Goal: Task Accomplishment & Management: Use online tool/utility

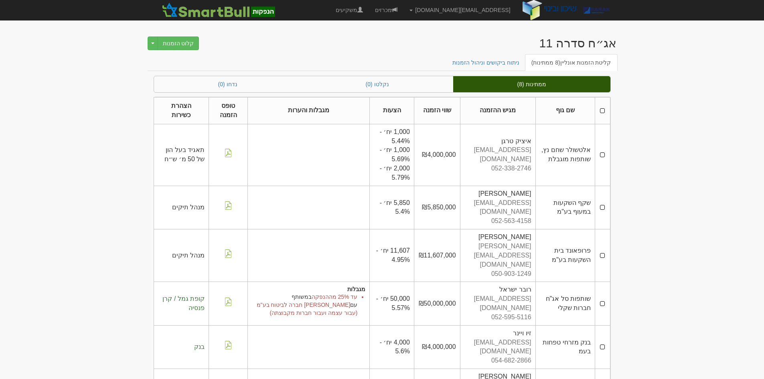
click at [50, 100] on body "AlonHo@barak-capital.co.il הגדרות חשבונות הנפקה תבניות הודעות קיבול X" at bounding box center [382, 267] width 764 height 535
click at [400, 140] on span "1,000 יח׳ - 5.44%" at bounding box center [395, 136] width 30 height 16
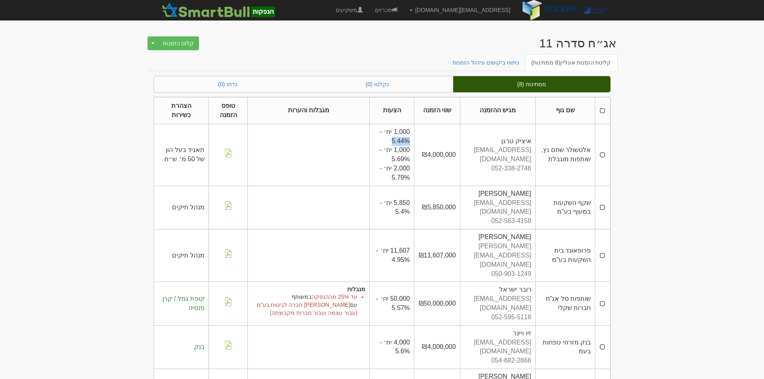
click at [400, 140] on span "1,000 יח׳ - 5.44%" at bounding box center [395, 136] width 30 height 16
click at [403, 148] on span "1,000 יח׳ - 5.69%" at bounding box center [395, 154] width 30 height 16
click at [400, 294] on div "50,000 יח׳ - 5.57%" at bounding box center [392, 303] width 36 height 18
click at [399, 294] on div "50,000 יח׳ - 5.57%" at bounding box center [392, 303] width 36 height 18
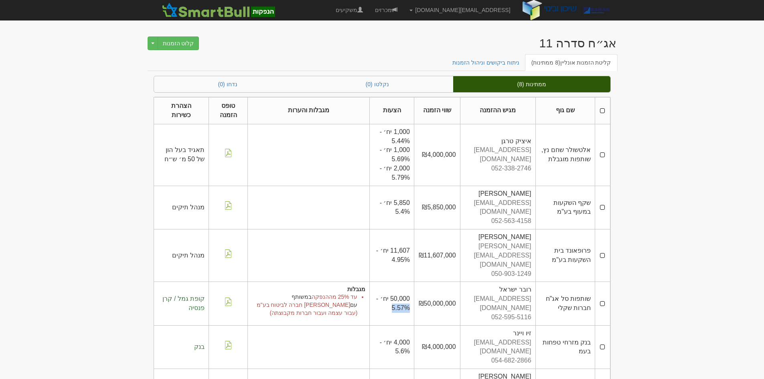
click at [399, 294] on div "50,000 יח׳ - 5.57%" at bounding box center [392, 303] width 36 height 18
click at [399, 295] on span "50,000 יח׳ - 5.57%" at bounding box center [393, 303] width 34 height 16
click at [400, 295] on span "50,000 יח׳ - 5.57%" at bounding box center [393, 303] width 34 height 16
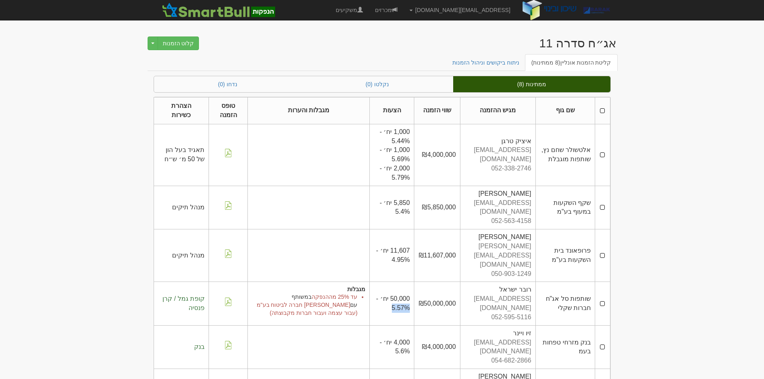
click at [400, 295] on span "50,000 יח׳ - 5.57%" at bounding box center [393, 303] width 34 height 16
click at [399, 295] on span "50,000 יח׳ - 5.57%" at bounding box center [393, 303] width 34 height 16
click at [400, 295] on span "50,000 יח׳ - 5.57%" at bounding box center [393, 303] width 34 height 16
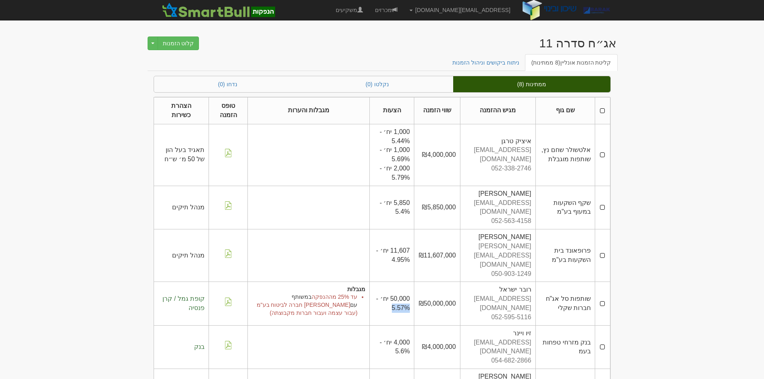
click at [400, 295] on span "50,000 יח׳ - 5.57%" at bounding box center [393, 303] width 34 height 16
click at [388, 294] on div "50,000 יח׳ - 5.57%" at bounding box center [392, 303] width 36 height 18
drag, startPoint x: 561, startPoint y: 285, endPoint x: 590, endPoint y: 275, distance: 30.6
click at [590, 282] on td "שותפות סל אג"ח חברות שקלי" at bounding box center [565, 303] width 60 height 43
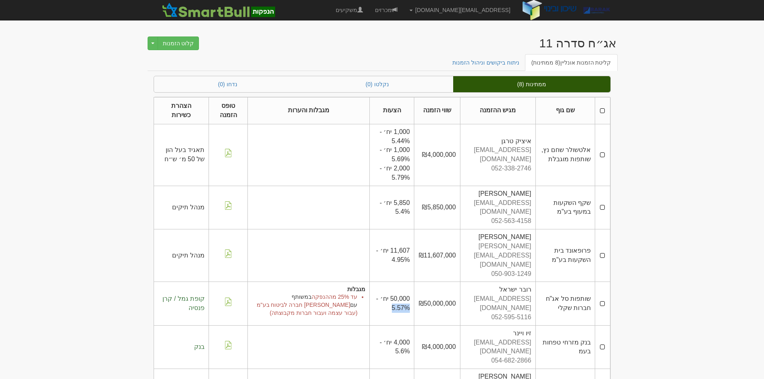
drag, startPoint x: 590, startPoint y: 275, endPoint x: 549, endPoint y: 298, distance: 46.8
click at [549, 298] on td "שותפות סל אג"ח חברות שקלי" at bounding box center [565, 303] width 60 height 43
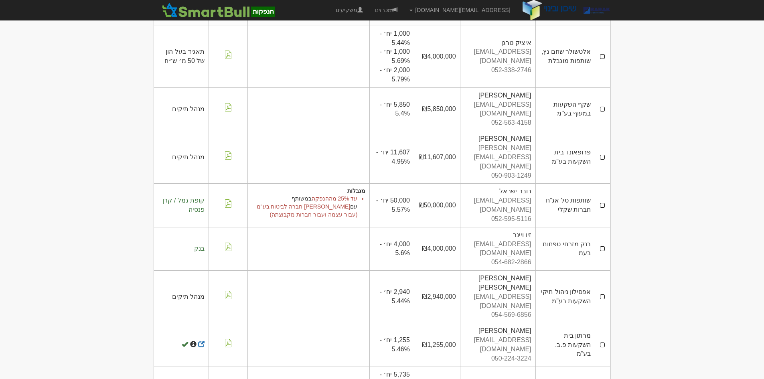
scroll to position [99, 0]
drag, startPoint x: 388, startPoint y: 364, endPoint x: 394, endPoint y: 352, distance: 12.7
drag, startPoint x: 584, startPoint y: 331, endPoint x: 574, endPoint y: 340, distance: 13.7
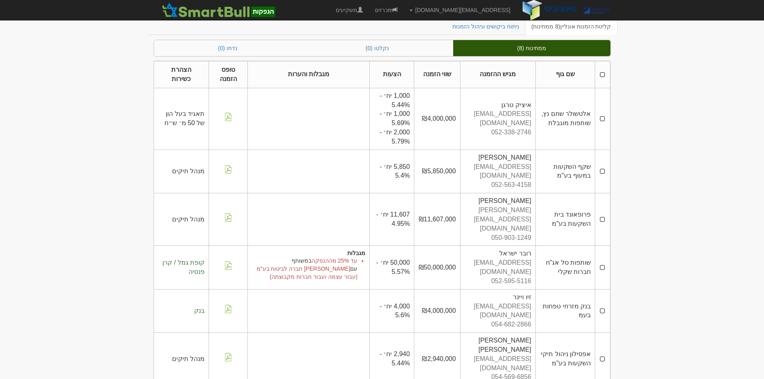
scroll to position [19, 0]
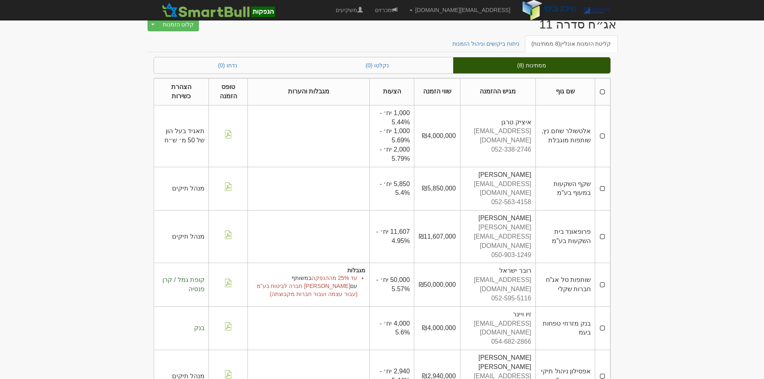
drag, startPoint x: 585, startPoint y: 261, endPoint x: 554, endPoint y: 273, distance: 33.3
click at [554, 273] on td "שותפות סל אג"ח חברות שקלי" at bounding box center [565, 284] width 60 height 43
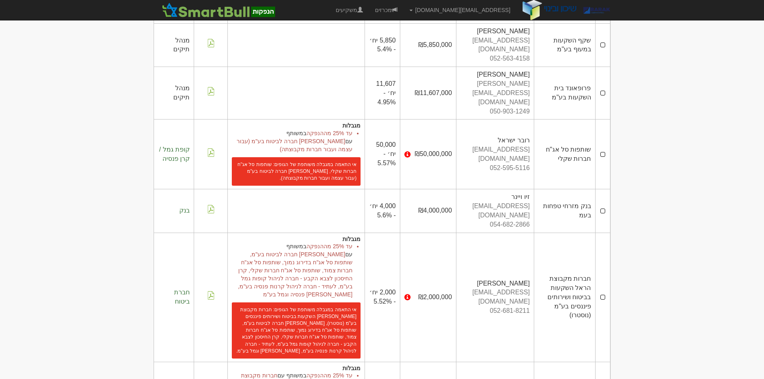
scroll to position [202, 0]
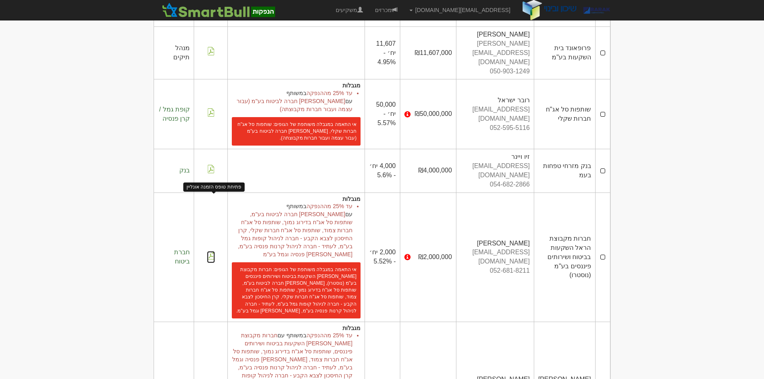
click at [212, 251] on img at bounding box center [211, 255] width 8 height 8
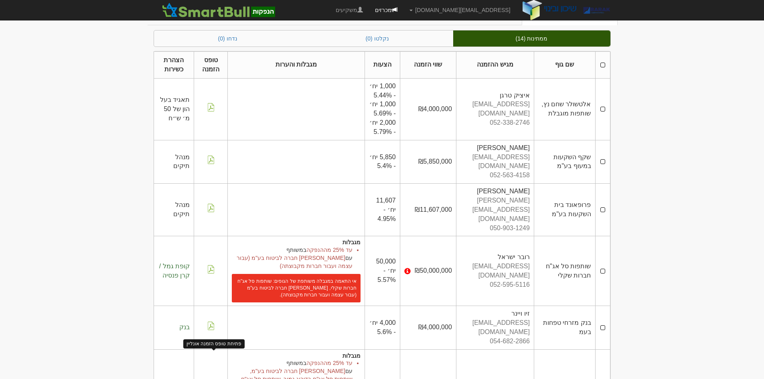
scroll to position [0, 0]
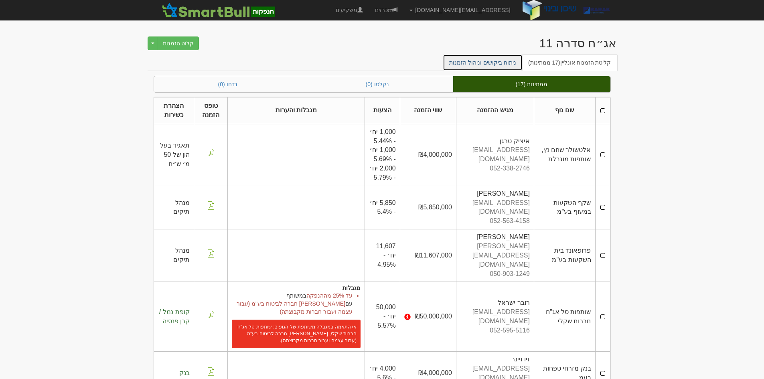
drag, startPoint x: 490, startPoint y: 63, endPoint x: 540, endPoint y: 73, distance: 50.3
click at [490, 63] on link "ניתוח ביקושים וניהול הזמנות" at bounding box center [483, 62] width 80 height 17
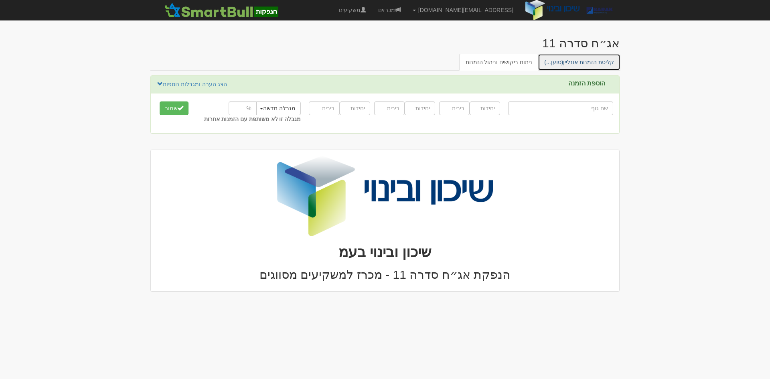
drag, startPoint x: 0, startPoint y: 0, endPoint x: 588, endPoint y: 64, distance: 591.9
click at [588, 64] on link "קליטת הזמנות [PERSON_NAME] (טוען...)" at bounding box center [579, 62] width 83 height 17
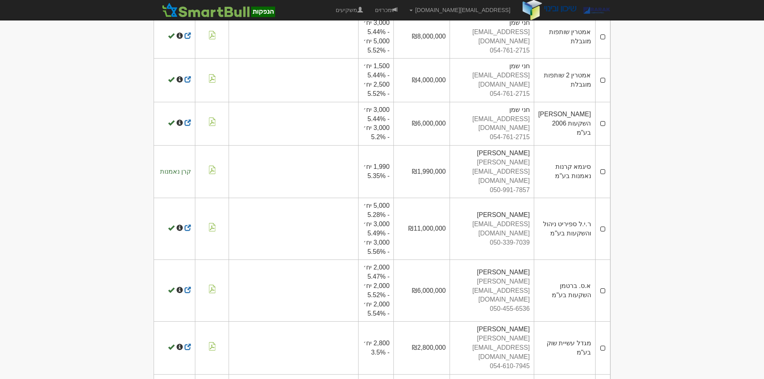
scroll to position [1050, 0]
